Goal: Transaction & Acquisition: Purchase product/service

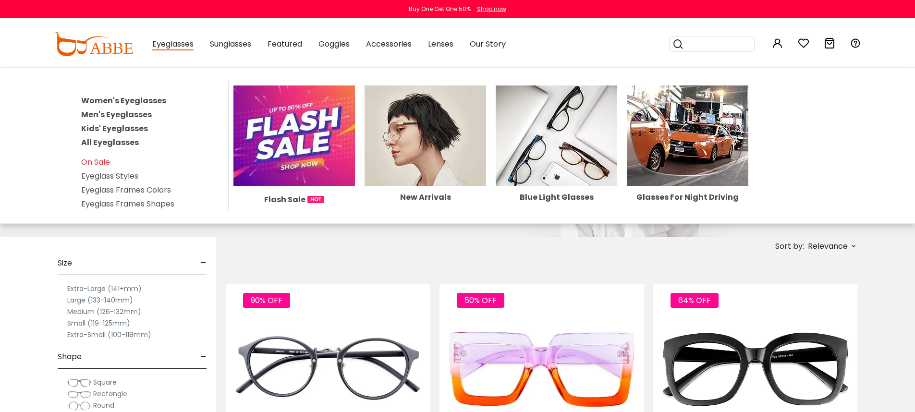
click at [127, 143] on link "All Eyeglasses" at bounding box center [110, 142] width 58 height 11
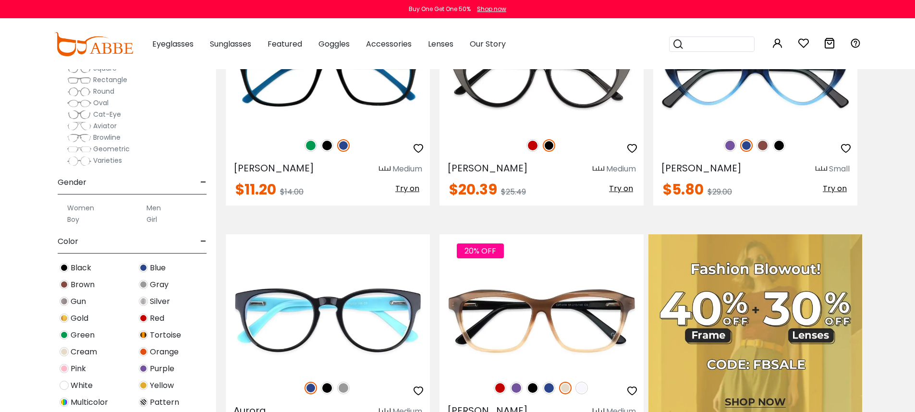
scroll to position [118, 0]
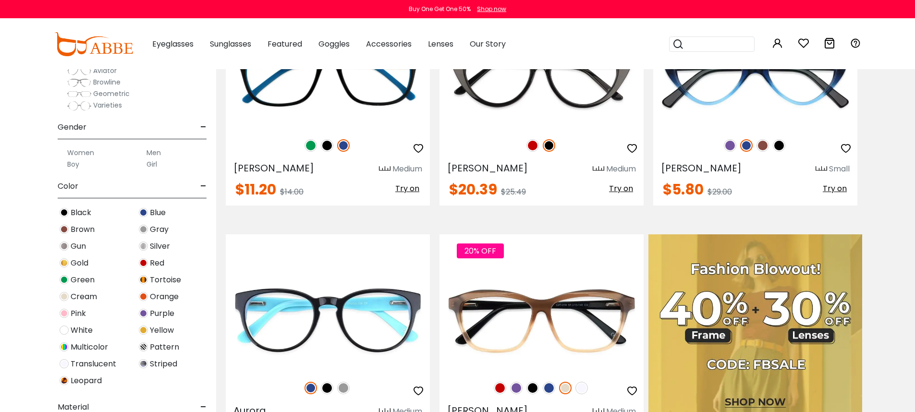
click at [146, 280] on img at bounding box center [143, 279] width 9 height 9
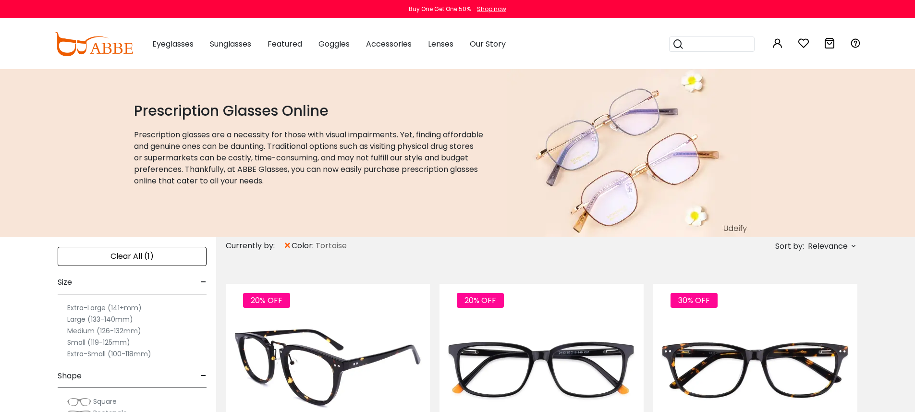
click at [301, 351] on img at bounding box center [328, 370] width 204 height 102
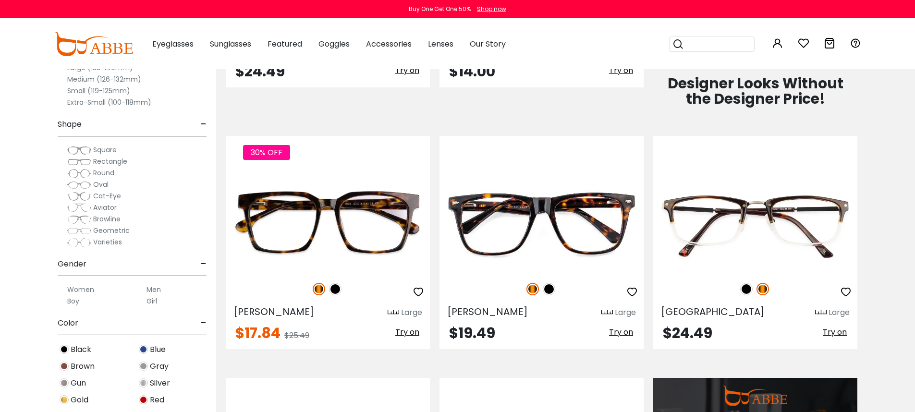
scroll to position [696, 0]
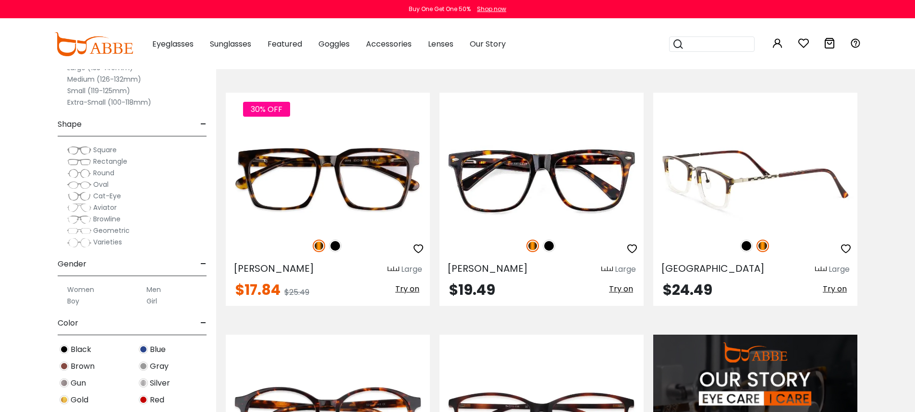
click at [823, 210] on img at bounding box center [755, 178] width 204 height 102
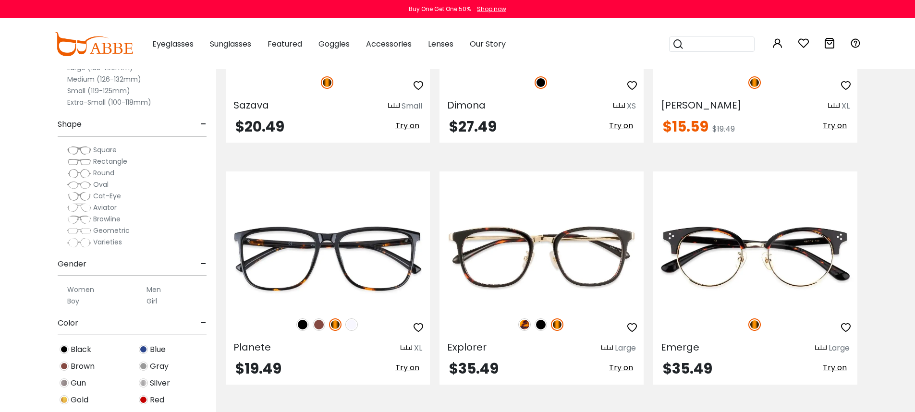
scroll to position [2096, 0]
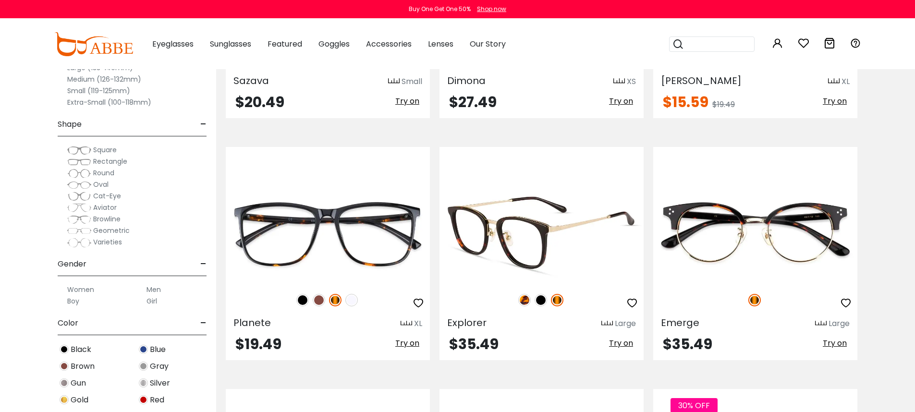
click at [544, 251] on img at bounding box center [542, 233] width 204 height 102
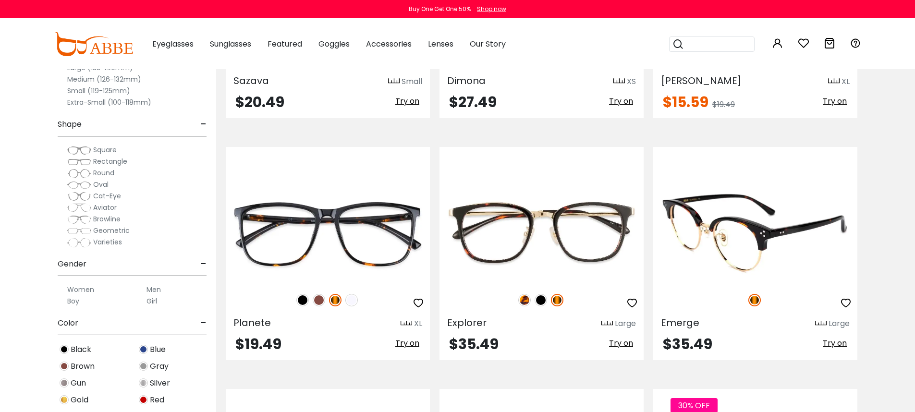
click at [741, 244] on img at bounding box center [755, 233] width 204 height 102
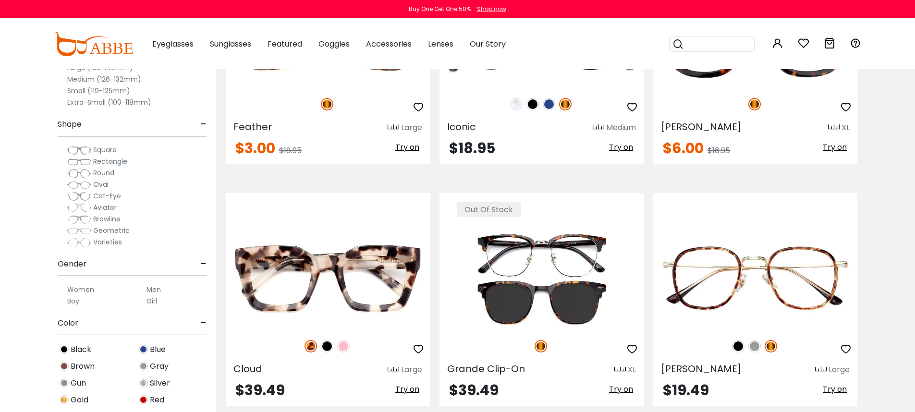
scroll to position [4026, 0]
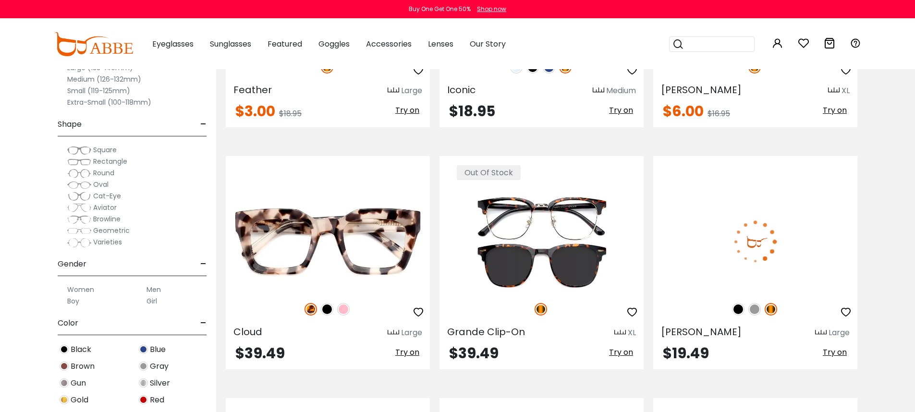
click at [788, 254] on img at bounding box center [755, 242] width 204 height 102
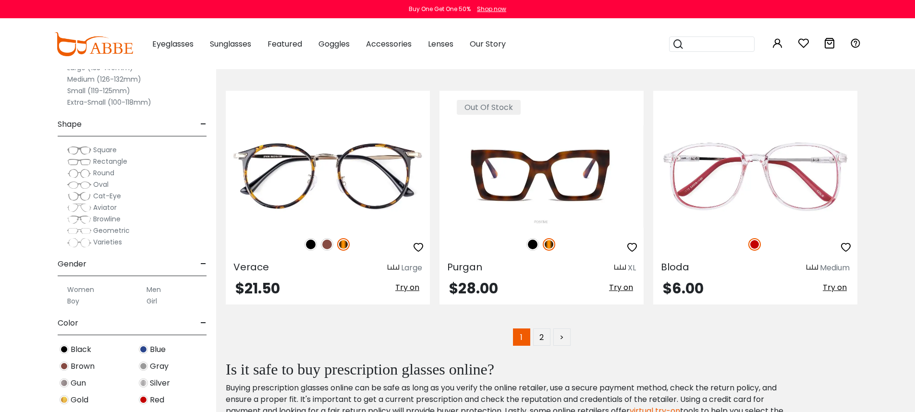
scroll to position [4820, 0]
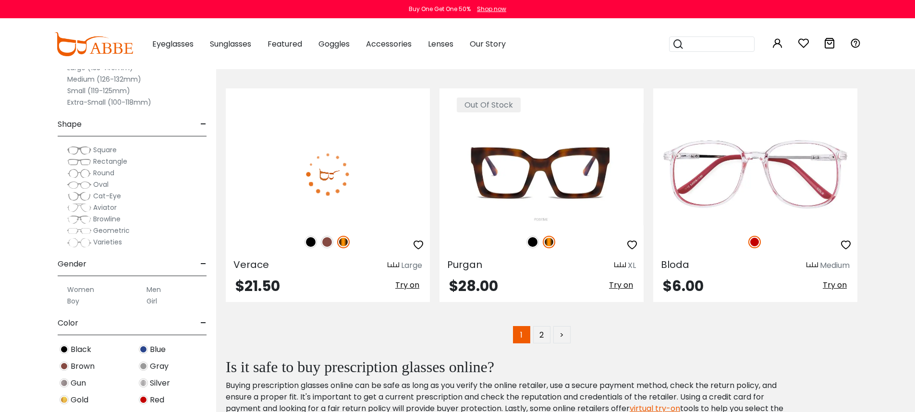
click at [341, 193] on img at bounding box center [328, 174] width 204 height 102
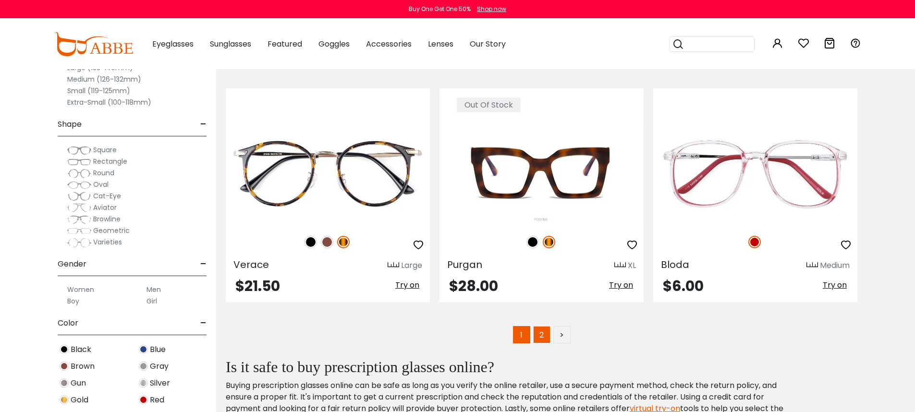
click at [543, 337] on link "2" at bounding box center [541, 334] width 17 height 17
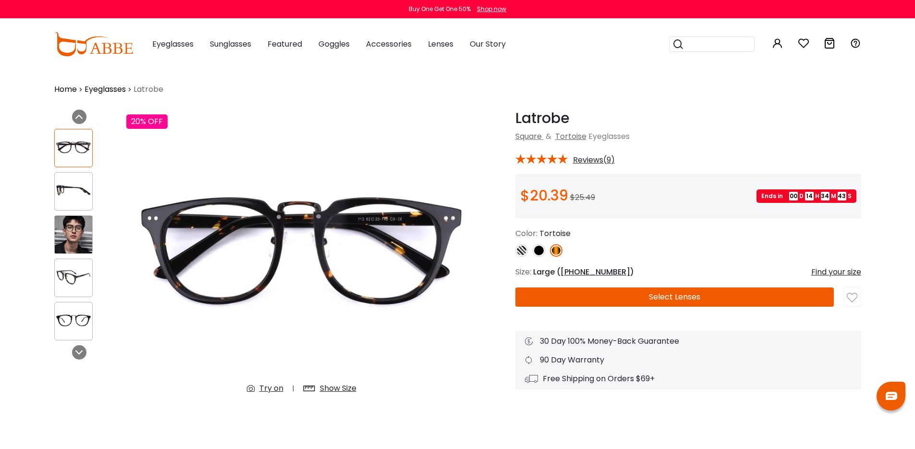
click at [713, 45] on input "search" at bounding box center [717, 44] width 67 height 14
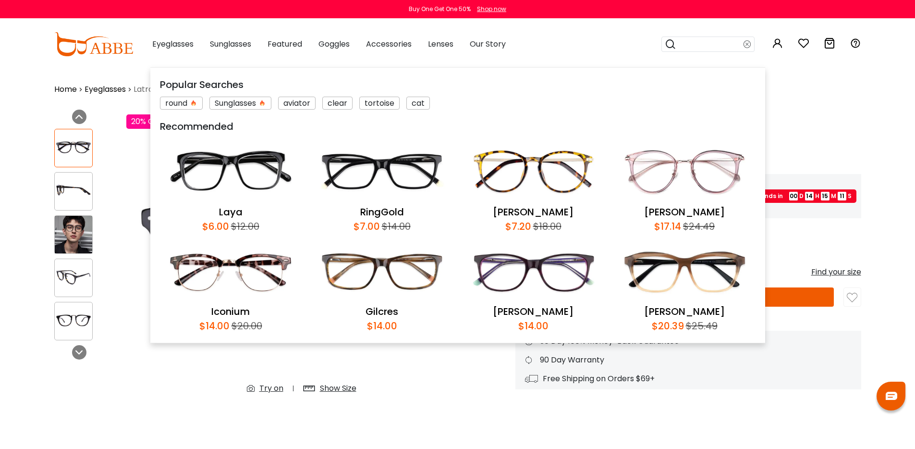
click at [719, 46] on input "search" at bounding box center [709, 44] width 67 height 14
paste input "**********"
type input "*********"
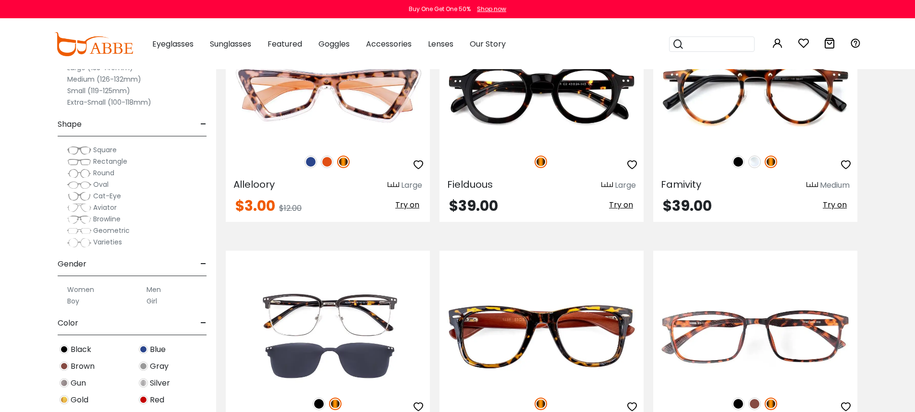
scroll to position [1425, 0]
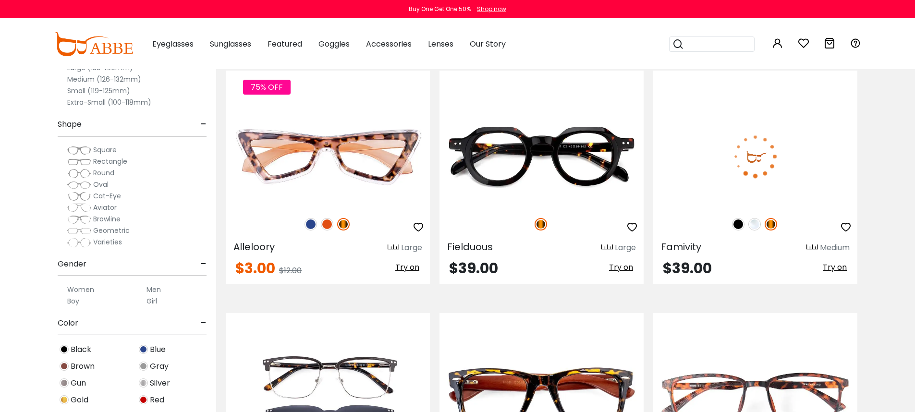
click at [785, 173] on img at bounding box center [755, 156] width 204 height 102
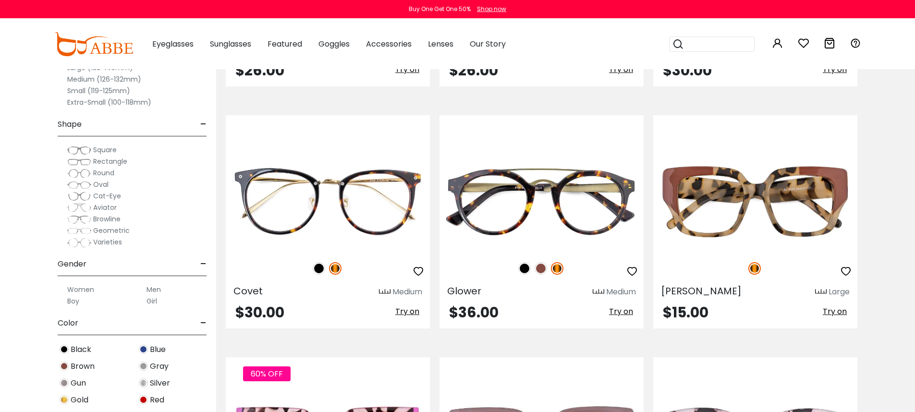
scroll to position [2108, 0]
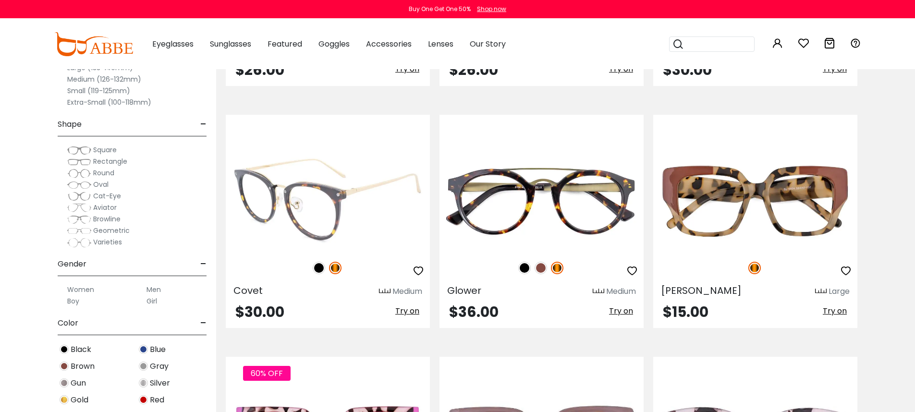
click at [317, 189] on img at bounding box center [328, 200] width 204 height 102
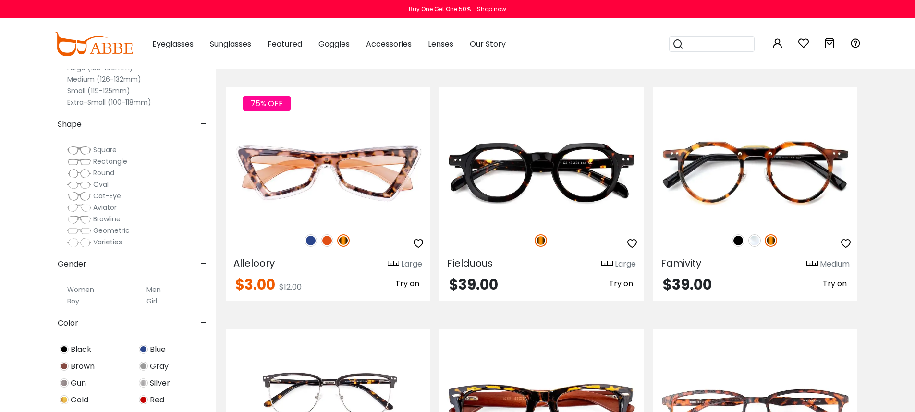
scroll to position [1407, 0]
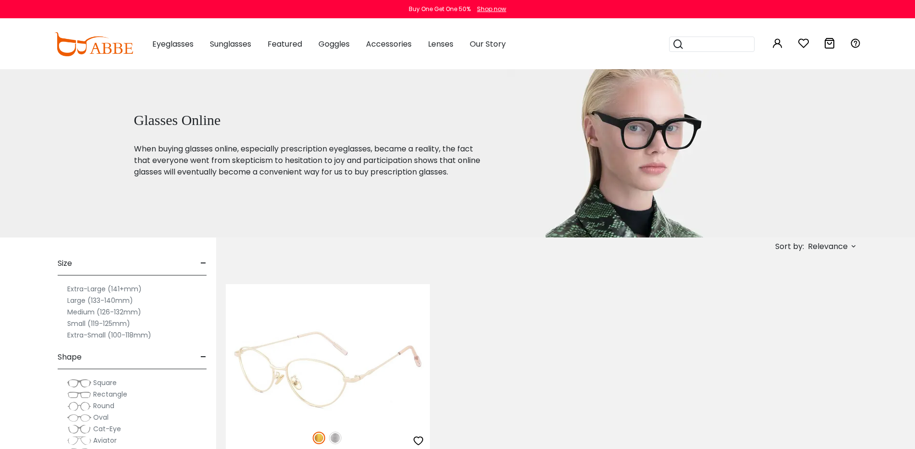
click at [349, 356] on img at bounding box center [328, 370] width 204 height 102
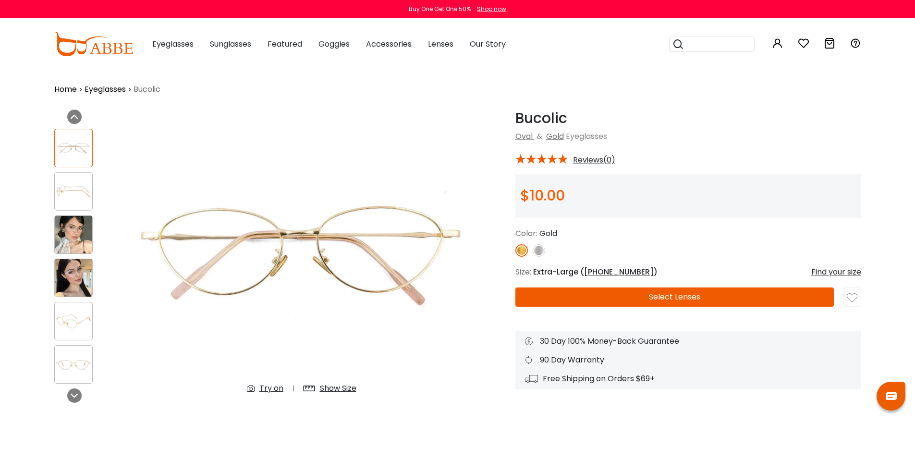
click at [539, 251] on img at bounding box center [539, 250] width 12 height 12
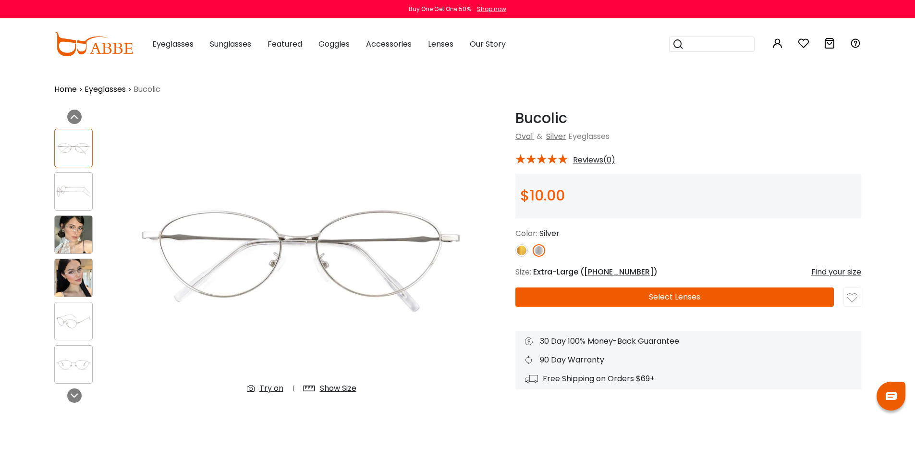
click at [656, 255] on div at bounding box center [689, 250] width 346 height 12
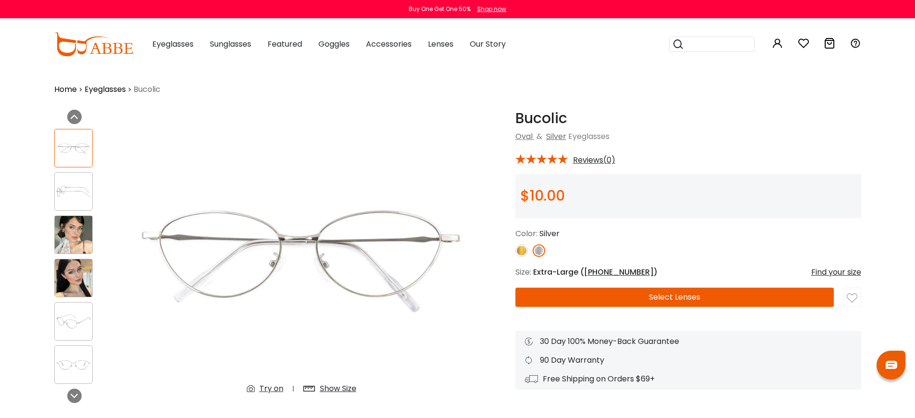
click at [771, 111] on h1 "Bucolic" at bounding box center [689, 118] width 346 height 17
